Goal: Task Accomplishment & Management: Use online tool/utility

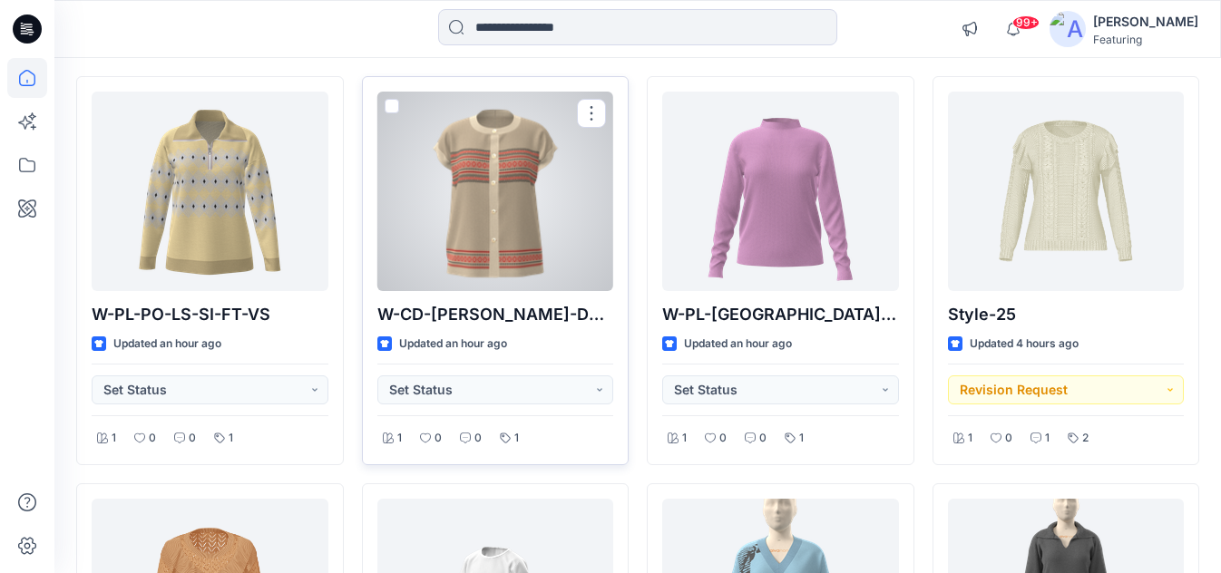
scroll to position [178, 0]
click at [497, 222] on div at bounding box center [495, 193] width 237 height 200
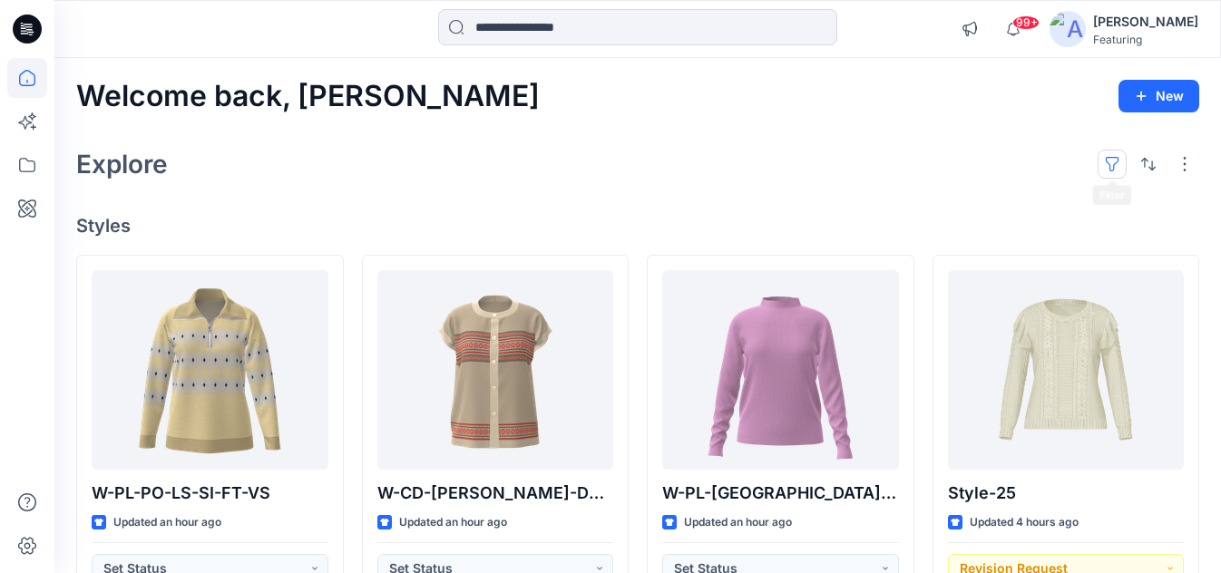
click at [1111, 162] on button "button" at bounding box center [1112, 164] width 29 height 29
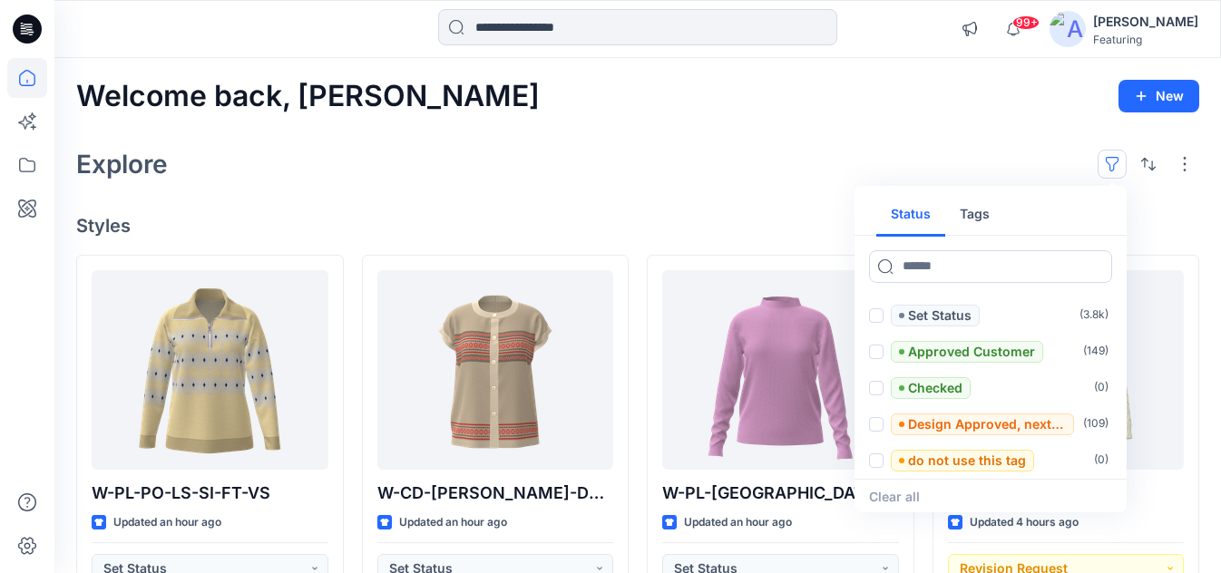
click at [981, 203] on button "Tags" at bounding box center [974, 215] width 59 height 44
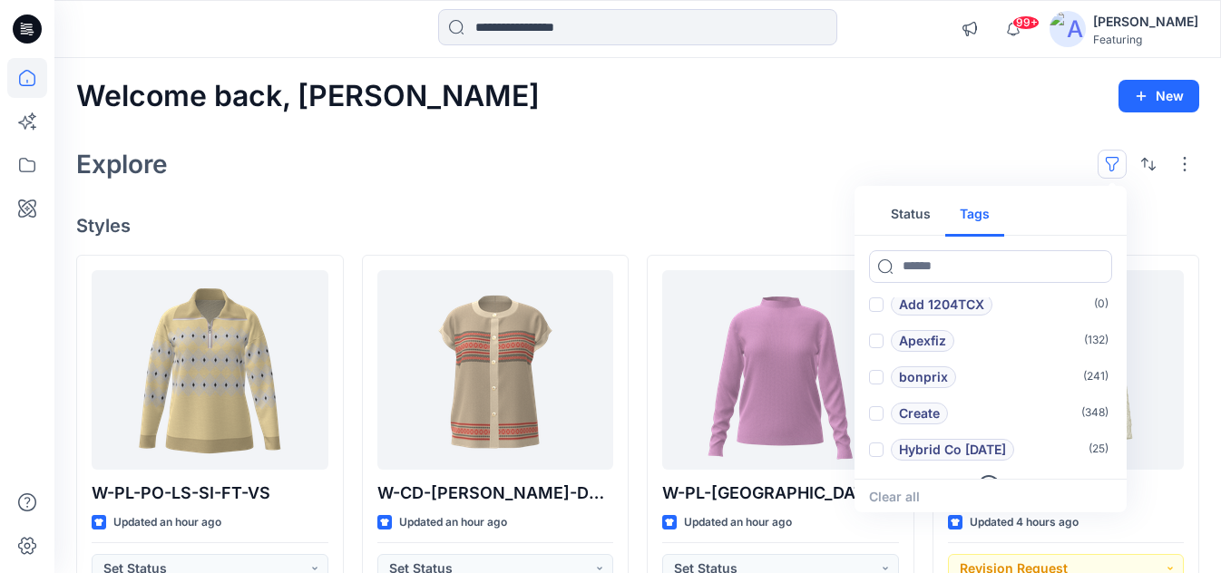
scroll to position [73, 0]
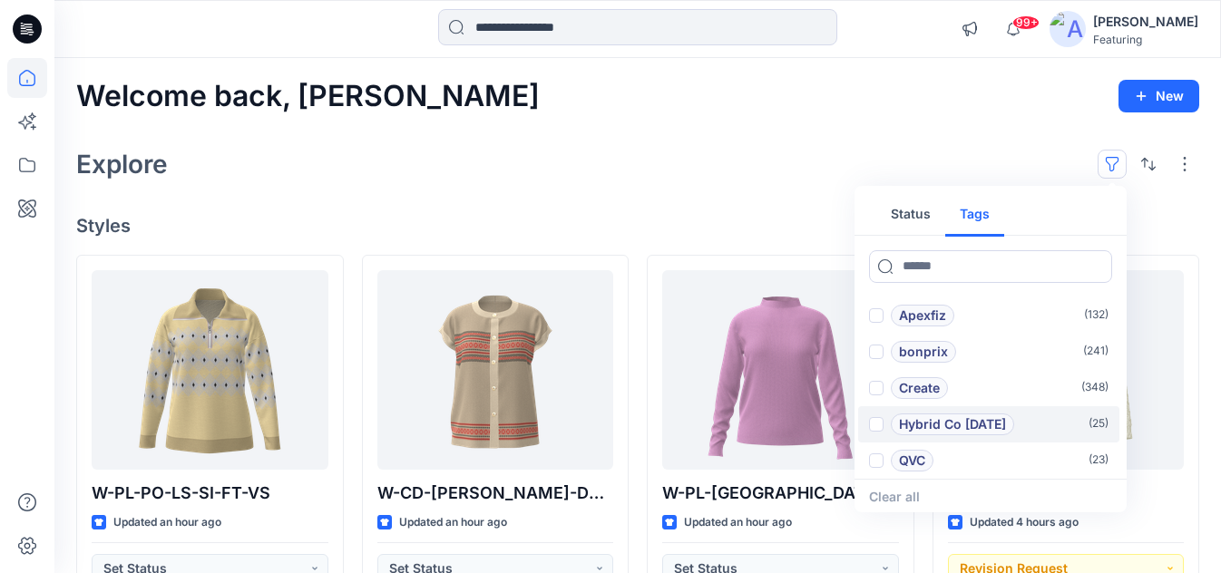
click at [873, 426] on span at bounding box center [876, 424] width 15 height 15
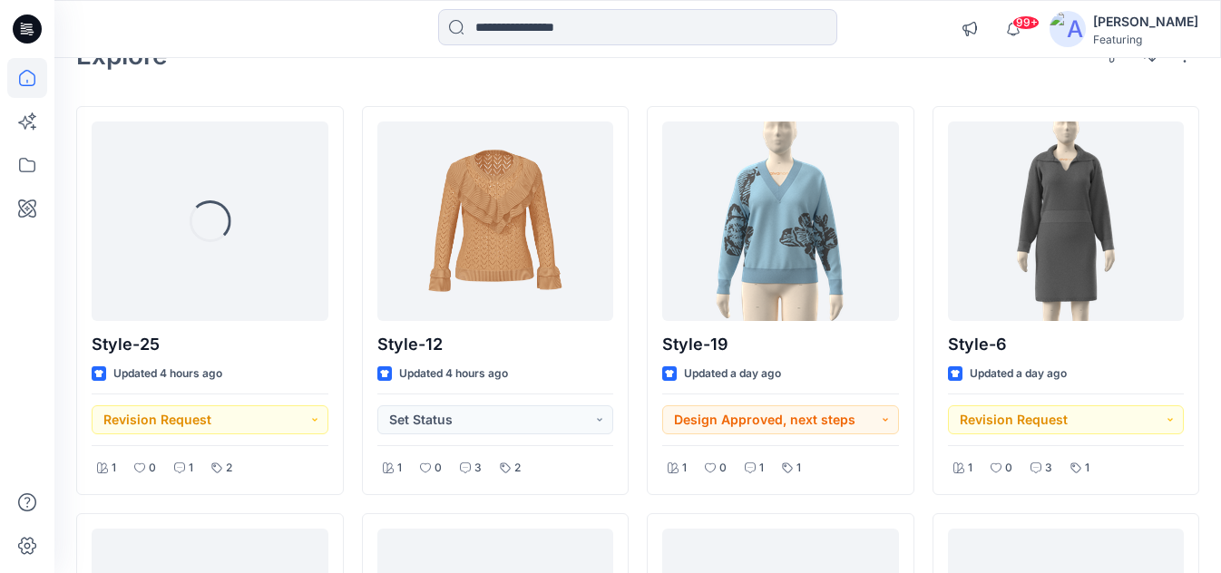
scroll to position [139, 0]
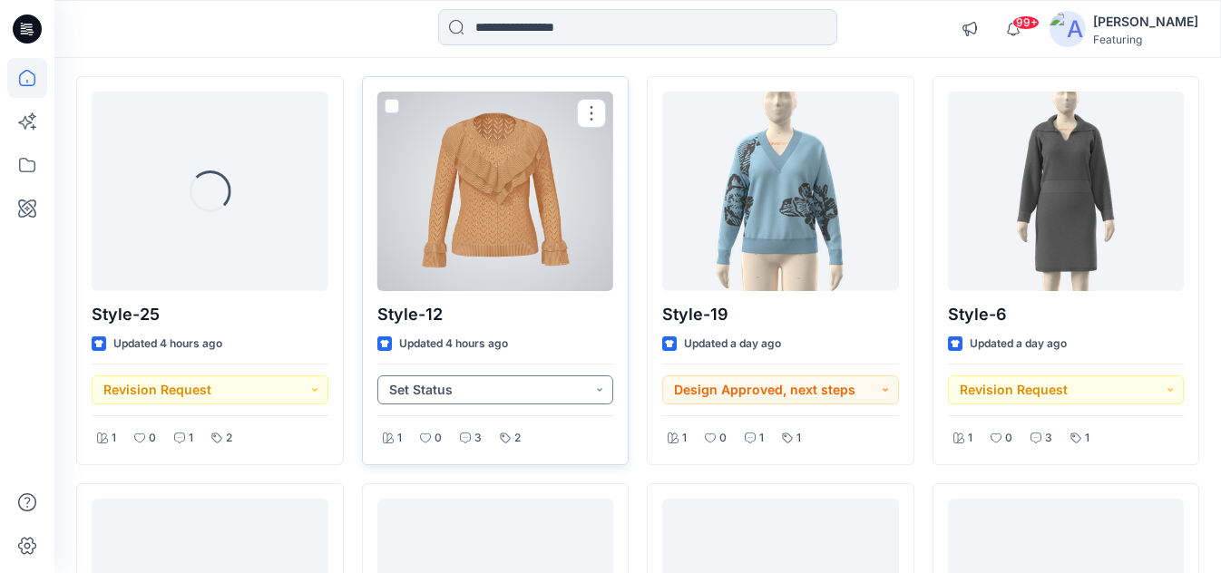
click at [599, 390] on button "Set Status" at bounding box center [495, 390] width 237 height 29
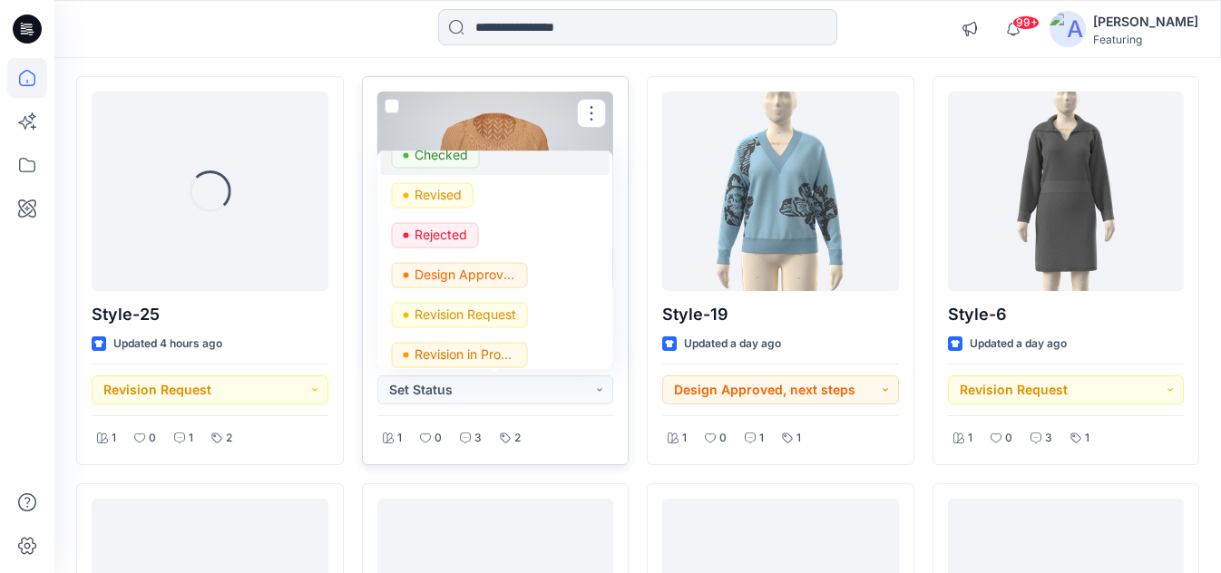
scroll to position [167, 0]
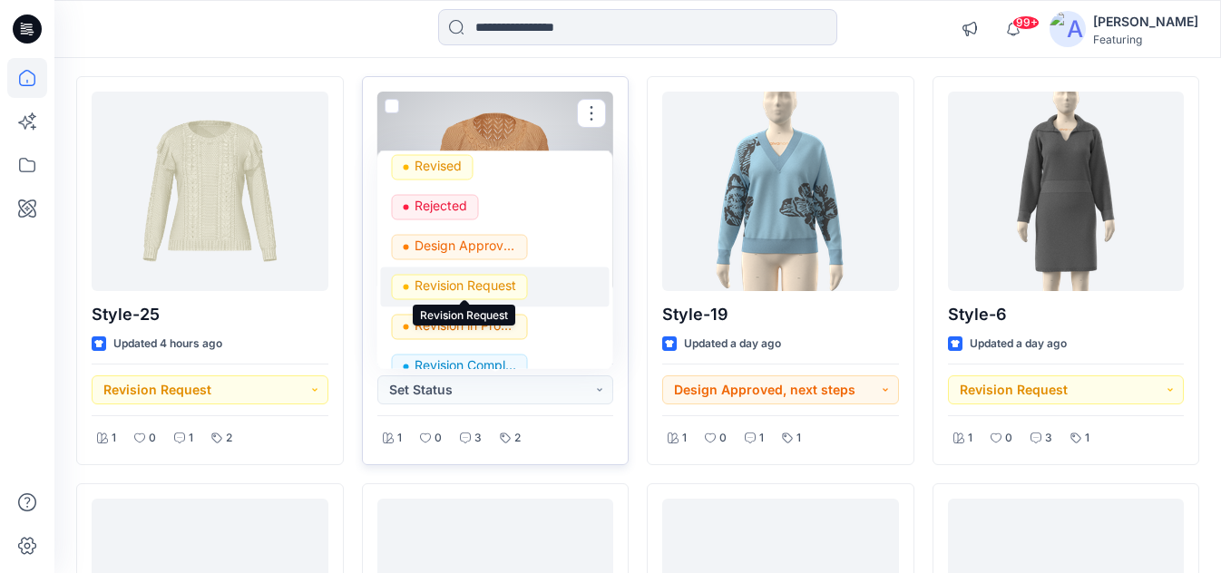
click at [473, 278] on p "Revision Request" at bounding box center [465, 286] width 102 height 24
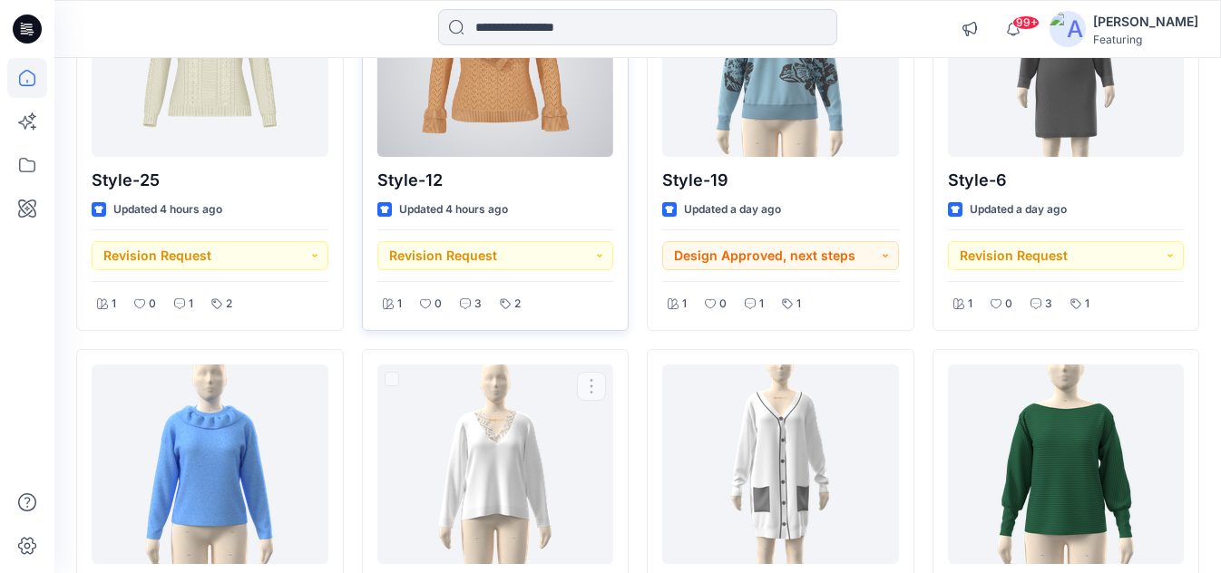
scroll to position [0, 0]
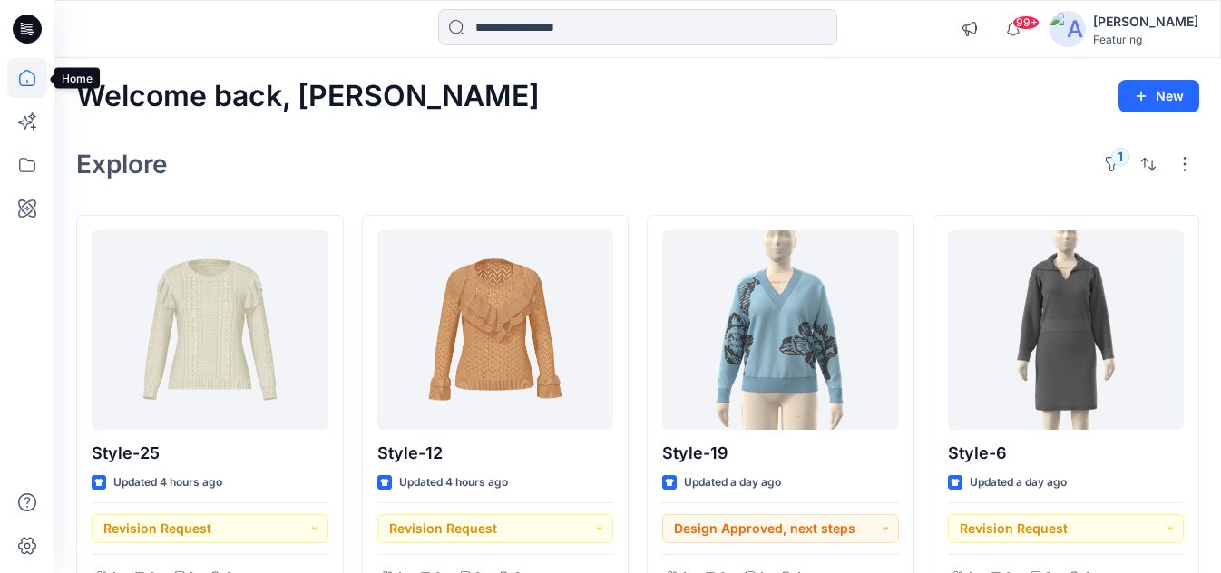
click at [25, 74] on icon at bounding box center [27, 78] width 40 height 40
